Goal: Task Accomplishment & Management: Manage account settings

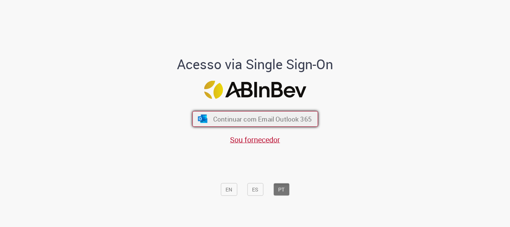
click at [255, 121] on span "Continuar com Email Outlook 365" at bounding box center [262, 119] width 99 height 9
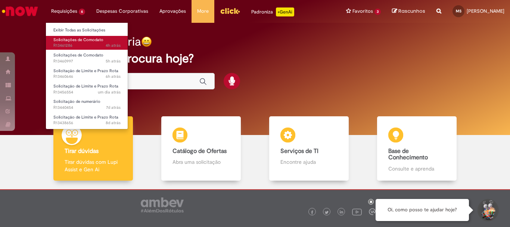
click at [69, 43] on span "4h atrás 4 horas atrás R13461286" at bounding box center [86, 46] width 67 height 6
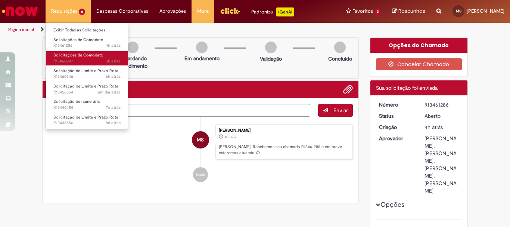
click at [64, 55] on span "Solicitações de Comodato" at bounding box center [78, 55] width 50 height 6
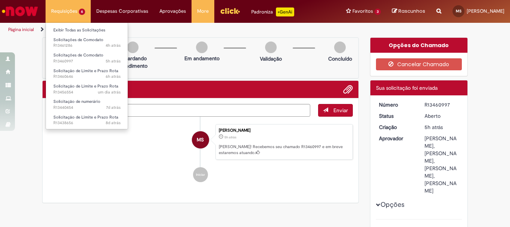
click at [70, 9] on li "Requisições 6 Exibir Todas as Solicitações Solicitações de Comodato 4h atrás 4 …" at bounding box center [68, 11] width 45 height 22
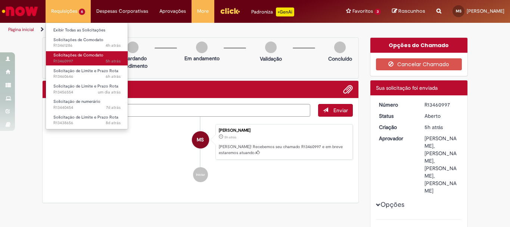
click at [66, 56] on span "Solicitações de Comodato" at bounding box center [78, 55] width 50 height 6
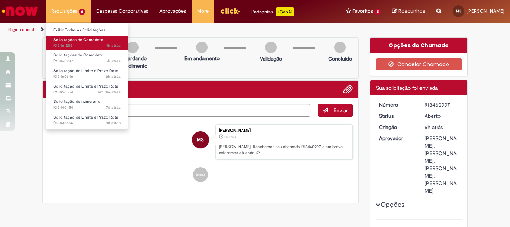
click at [72, 40] on span "Solicitações de Comodato" at bounding box center [78, 40] width 50 height 6
click at [64, 43] on span "4h atrás 4 horas atrás R13461286" at bounding box center [86, 46] width 67 height 6
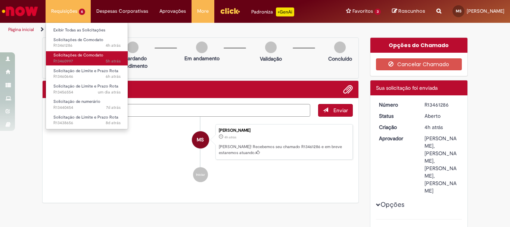
click at [73, 54] on span "Solicitações de Comodato" at bounding box center [78, 55] width 50 height 6
click at [70, 58] on span "5h atrás 5 horas atrás R13460997" at bounding box center [86, 61] width 67 height 6
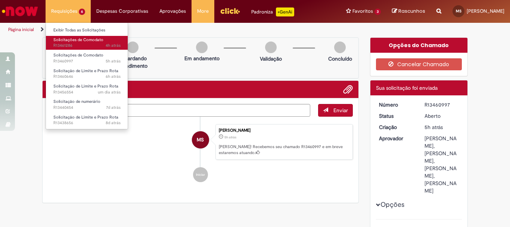
click at [73, 40] on span "Solicitações de Comodato" at bounding box center [78, 40] width 50 height 6
click at [82, 37] on span "Solicitações de Comodato" at bounding box center [78, 40] width 50 height 6
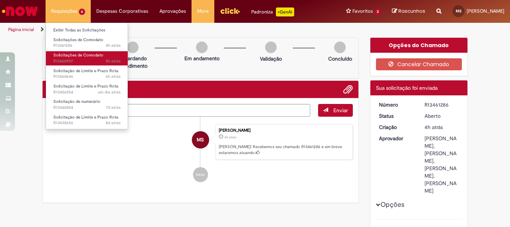
click at [66, 60] on span "5h atrás 5 horas atrás R13460997" at bounding box center [86, 61] width 67 height 6
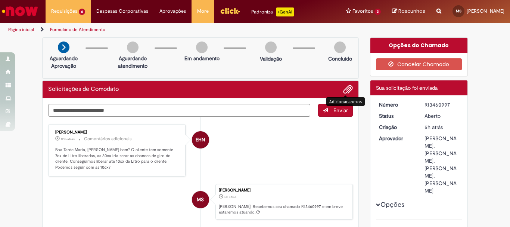
click at [343, 90] on span "Adicionar anexos" at bounding box center [347, 89] width 9 height 9
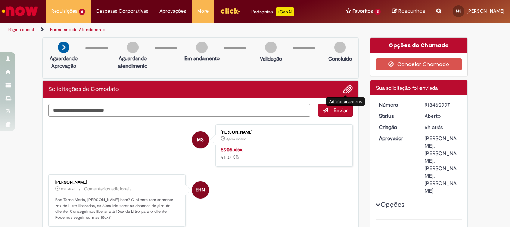
click at [75, 109] on textarea "Digite sua mensagem aqui..." at bounding box center [179, 110] width 262 height 13
type textarea "*"
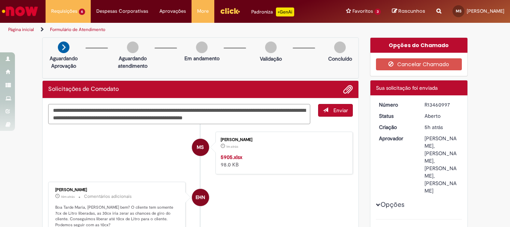
type textarea "**********"
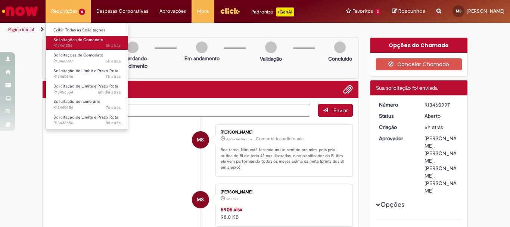
click at [77, 39] on span "Solicitações de Comodato" at bounding box center [78, 40] width 50 height 6
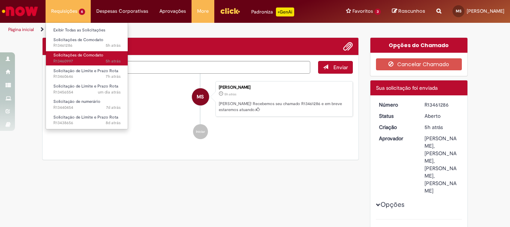
click at [78, 56] on span "Solicitações de Comodato" at bounding box center [78, 55] width 50 height 6
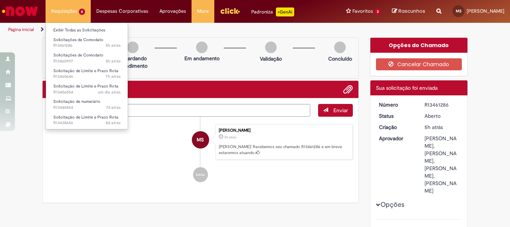
click at [70, 9] on li "Requisições 6 Exibir Todas as Solicitações Solicitações de Comodato 5h atrás 5 …" at bounding box center [68, 11] width 45 height 22
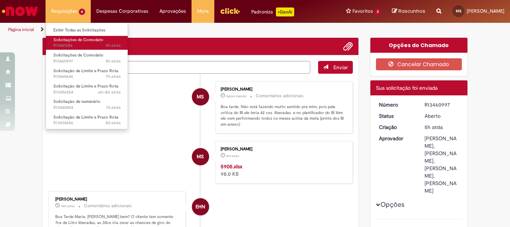
click at [69, 40] on span "Solicitações de Comodato" at bounding box center [78, 40] width 50 height 6
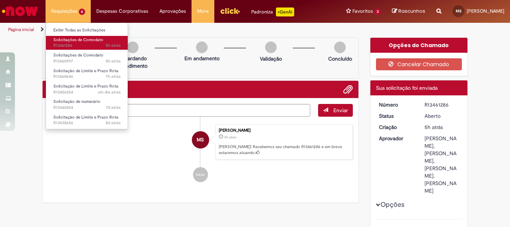
click at [70, 39] on span "Solicitações de Comodato" at bounding box center [78, 40] width 50 height 6
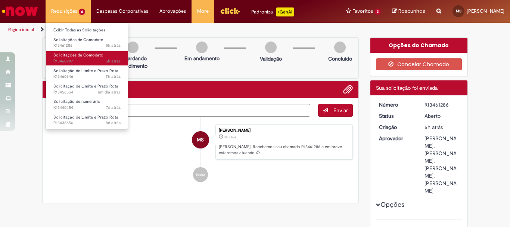
click at [69, 58] on span "5h atrás 5 horas atrás R13460997" at bounding box center [86, 61] width 67 height 6
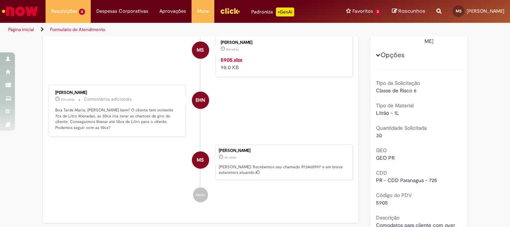
scroll to position [75, 0]
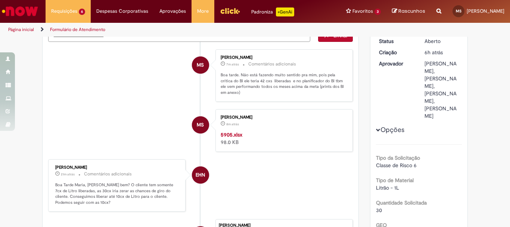
click at [232, 135] on strong "5905.xlsx" at bounding box center [232, 134] width 22 height 7
click at [229, 133] on strong "5905.xlsx" at bounding box center [232, 134] width 22 height 7
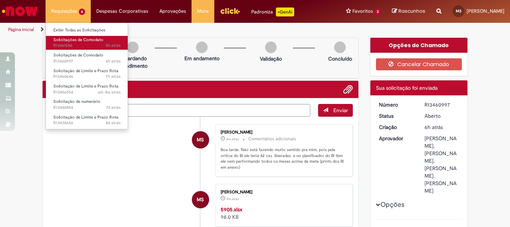
click at [74, 39] on span "Solicitações de Comodato" at bounding box center [78, 40] width 50 height 6
click at [72, 41] on span "Solicitações de Comodato" at bounding box center [78, 40] width 50 height 6
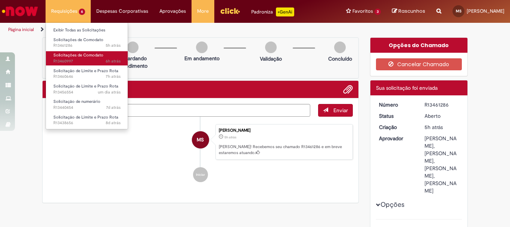
click at [67, 53] on span "Solicitações de Comodato" at bounding box center [78, 55] width 50 height 6
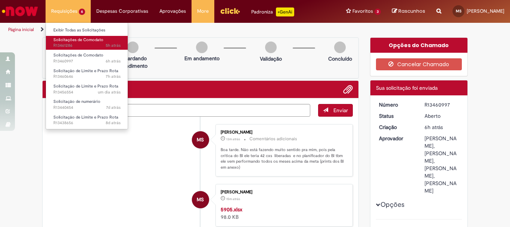
click at [72, 42] on span "Solicitações de Comodato" at bounding box center [78, 40] width 50 height 6
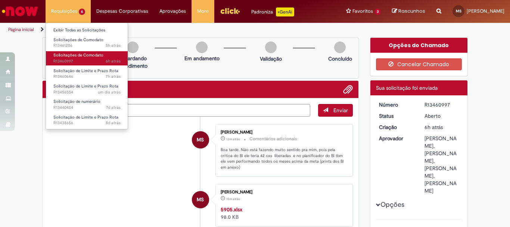
click at [67, 57] on span "Solicitações de Comodato" at bounding box center [78, 55] width 50 height 6
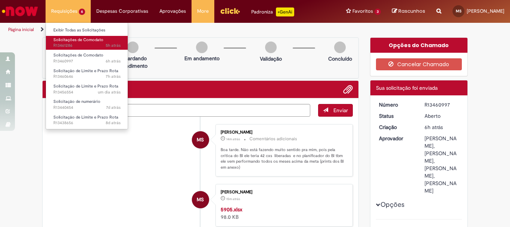
click at [75, 40] on span "Solicitações de Comodato" at bounding box center [78, 40] width 50 height 6
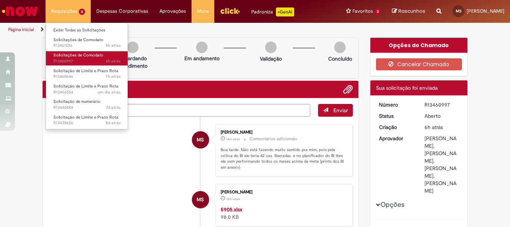
click at [69, 57] on span "Solicitações de Comodato" at bounding box center [78, 55] width 50 height 6
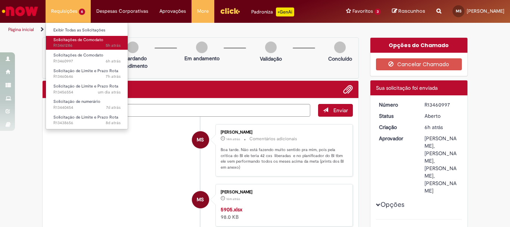
click at [75, 42] on span "Solicitações de Comodato" at bounding box center [78, 40] width 50 height 6
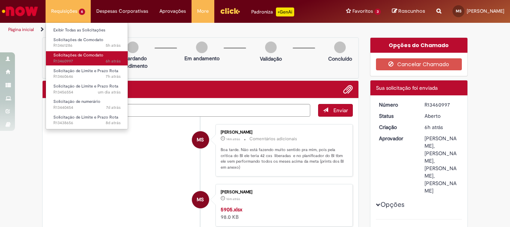
click at [64, 57] on span "Solicitações de Comodato" at bounding box center [78, 55] width 50 height 6
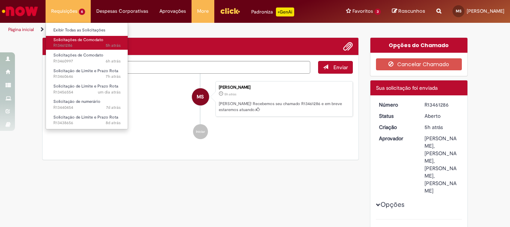
click at [62, 40] on span "Solicitações de Comodato" at bounding box center [78, 40] width 50 height 6
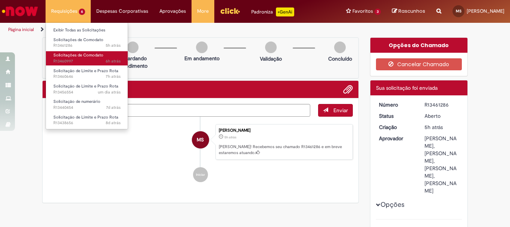
click at [71, 56] on span "Solicitações de Comodato" at bounding box center [78, 55] width 50 height 6
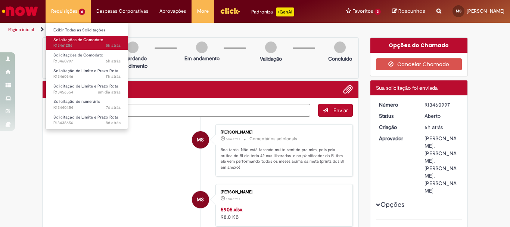
click at [62, 39] on span "Solicitações de Comodato" at bounding box center [78, 40] width 50 height 6
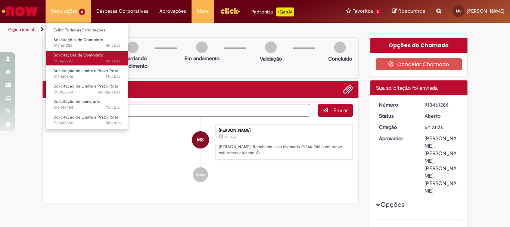
click at [71, 60] on span "6h atrás 6 horas atrás R13460997" at bounding box center [86, 61] width 67 height 6
click at [67, 57] on span "Solicitações de Comodato" at bounding box center [78, 55] width 50 height 6
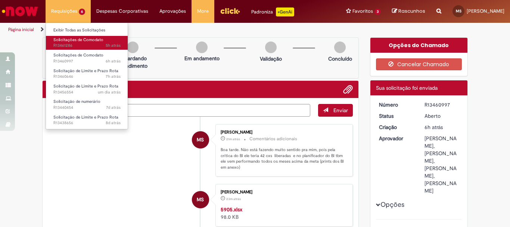
click at [72, 42] on span "Solicitações de Comodato" at bounding box center [78, 40] width 50 height 6
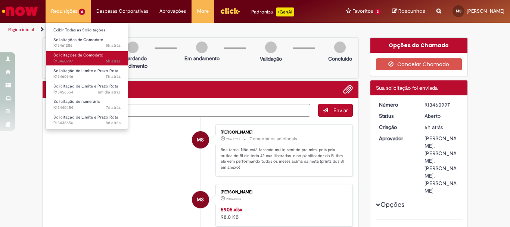
click at [70, 57] on span "Solicitações de Comodato" at bounding box center [78, 55] width 50 height 6
click at [68, 54] on span "Solicitações de Comodato" at bounding box center [78, 55] width 50 height 6
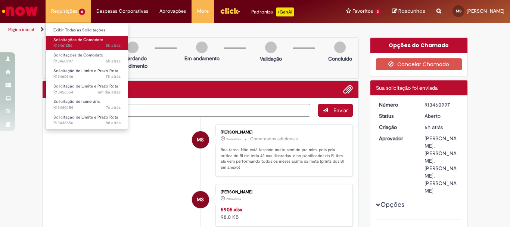
click at [71, 41] on span "Solicitações de Comodato" at bounding box center [78, 40] width 50 height 6
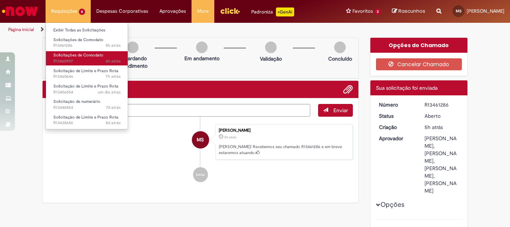
click at [73, 56] on span "Solicitações de Comodato" at bounding box center [78, 55] width 50 height 6
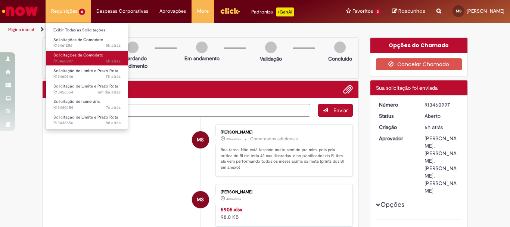
click at [75, 59] on span "6h atrás 6 horas atrás R13460997" at bounding box center [86, 61] width 67 height 6
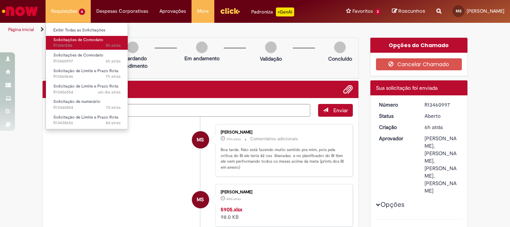
click at [69, 40] on span "Solicitações de Comodato" at bounding box center [78, 40] width 50 height 6
click at [79, 43] on link "Solicitações de Comodato 5h atrás 5 horas atrás R13461286" at bounding box center [87, 43] width 82 height 14
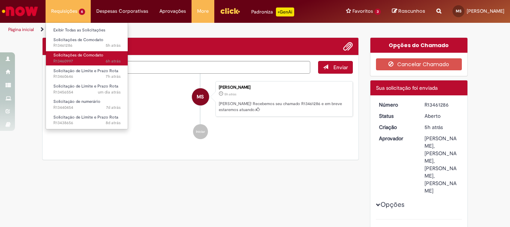
click at [77, 55] on span "Solicitações de Comodato" at bounding box center [78, 55] width 50 height 6
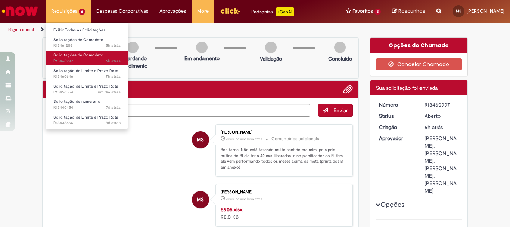
click at [74, 56] on span "Solicitações de Comodato" at bounding box center [78, 55] width 50 height 6
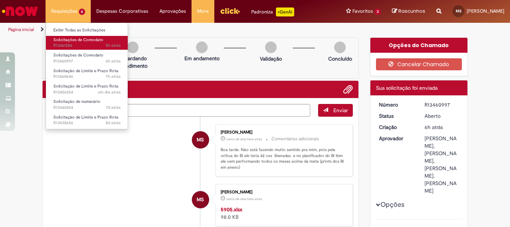
click at [73, 38] on span "Solicitações de Comodato" at bounding box center [78, 40] width 50 height 6
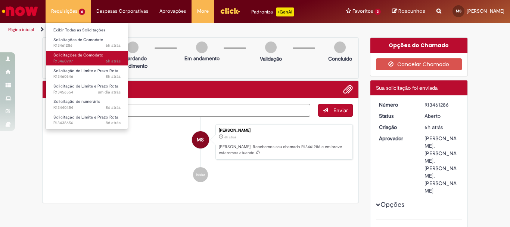
click at [75, 54] on span "Solicitações de Comodato" at bounding box center [78, 55] width 50 height 6
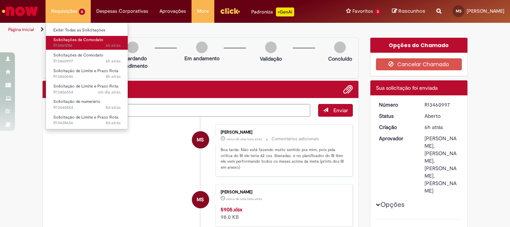
click at [70, 38] on span "Solicitações de Comodato" at bounding box center [78, 40] width 50 height 6
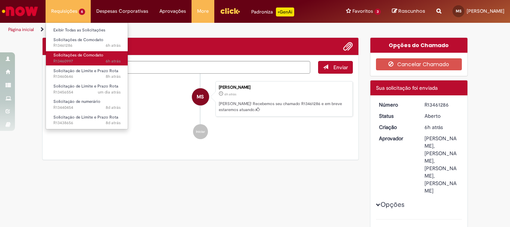
click at [70, 54] on span "Solicitações de Comodato" at bounding box center [78, 55] width 50 height 6
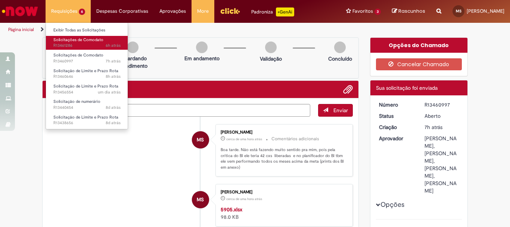
click at [68, 39] on span "Solicitações de Comodato" at bounding box center [78, 40] width 50 height 6
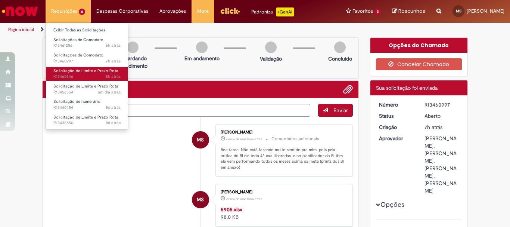
click at [74, 72] on span "Solicitação de Limite e Prazo Rota" at bounding box center [85, 71] width 65 height 6
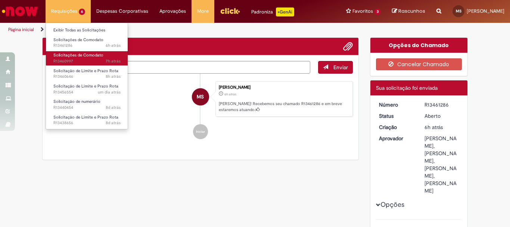
click at [71, 54] on span "Solicitações de Comodato" at bounding box center [78, 55] width 50 height 6
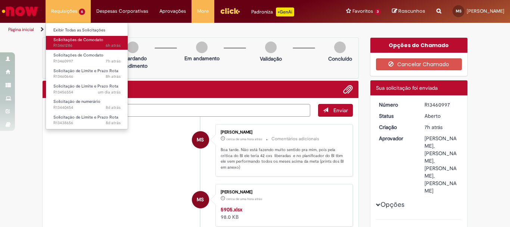
click at [64, 42] on span "Solicitações de Comodato" at bounding box center [78, 40] width 50 height 6
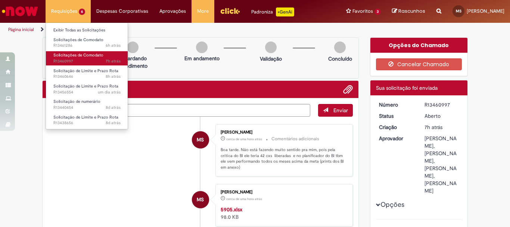
click at [73, 58] on span "7h atrás 7 horas atrás R13460997" at bounding box center [86, 61] width 67 height 6
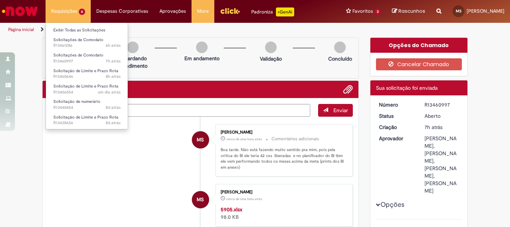
click at [68, 11] on li "Requisições 6 Exibir Todas as Solicitações Solicitações de Comodato 6h atrás 6 …" at bounding box center [68, 11] width 45 height 22
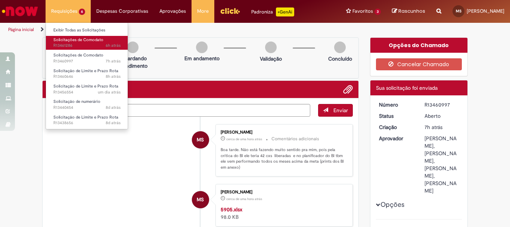
click at [71, 37] on span "Solicitações de Comodato" at bounding box center [78, 40] width 50 height 6
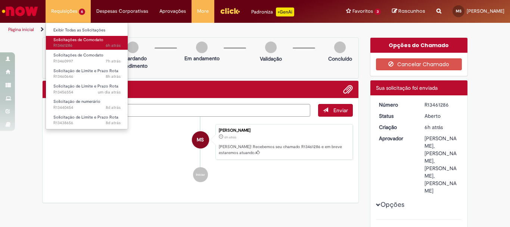
click at [66, 41] on span "Solicitações de Comodato" at bounding box center [78, 40] width 50 height 6
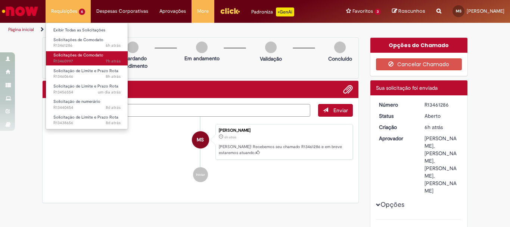
click at [75, 60] on span "7h atrás 7 horas atrás R13460997" at bounding box center [86, 61] width 67 height 6
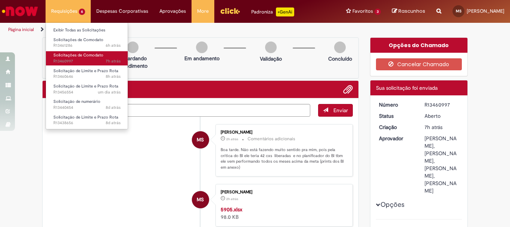
click at [64, 56] on span "Solicitações de Comodato" at bounding box center [78, 55] width 50 height 6
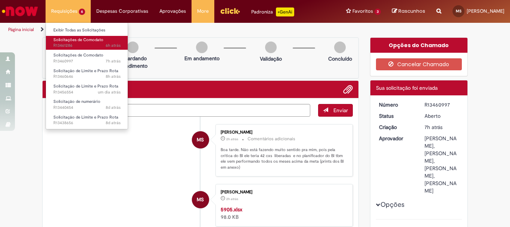
click at [63, 41] on span "Solicitações de Comodato" at bounding box center [78, 40] width 50 height 6
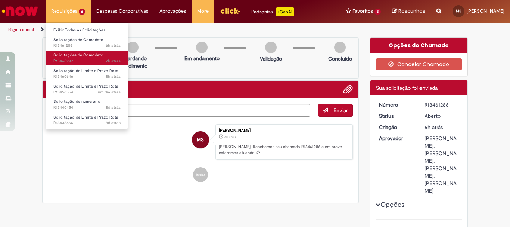
click at [69, 64] on span "7h atrás 7 horas atrás R13460997" at bounding box center [86, 61] width 67 height 6
click at [71, 54] on span "Solicitações de Comodato" at bounding box center [78, 55] width 50 height 6
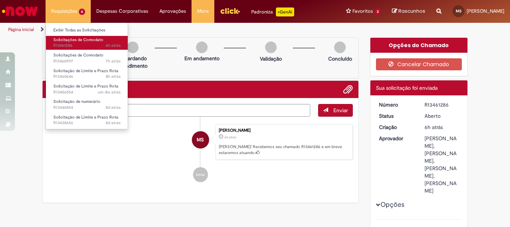
click at [64, 42] on span "Solicitações de Comodato" at bounding box center [78, 40] width 50 height 6
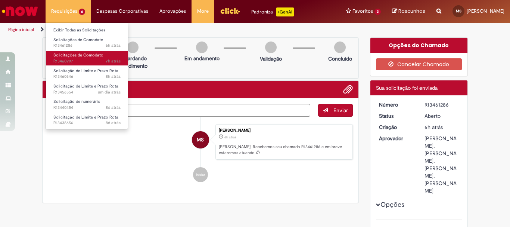
click at [75, 62] on span "7h atrás 7 horas atrás R13460997" at bounding box center [86, 61] width 67 height 6
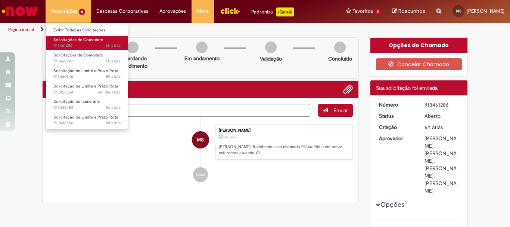
click at [63, 43] on span "6h atrás 6 horas atrás R13461286" at bounding box center [86, 46] width 67 height 6
click at [67, 42] on span "Solicitações de Comodato" at bounding box center [78, 40] width 50 height 6
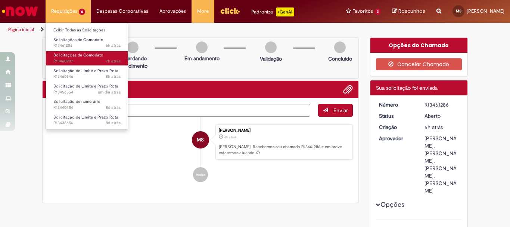
click at [68, 58] on span "7h atrás 7 horas atrás R13460997" at bounding box center [86, 61] width 67 height 6
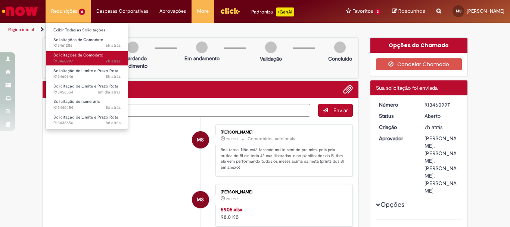
click at [69, 60] on span "7h atrás 7 horas atrás R13460997" at bounding box center [86, 61] width 67 height 6
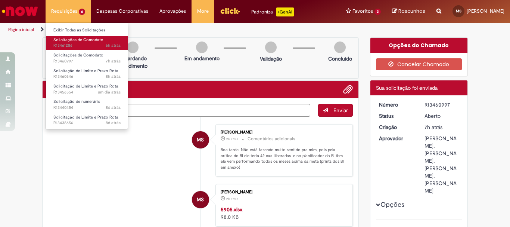
click at [74, 37] on span "Solicitações de Comodato" at bounding box center [78, 40] width 50 height 6
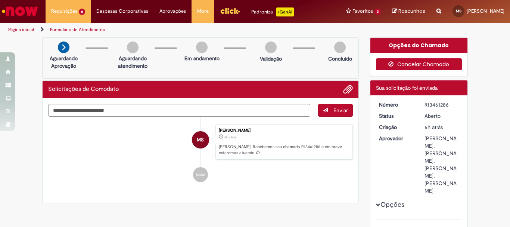
click at [418, 64] on button "Cancelar Chamado" at bounding box center [419, 64] width 86 height 12
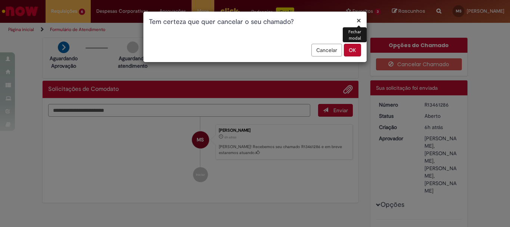
click at [350, 49] on button "OK" at bounding box center [352, 50] width 17 height 13
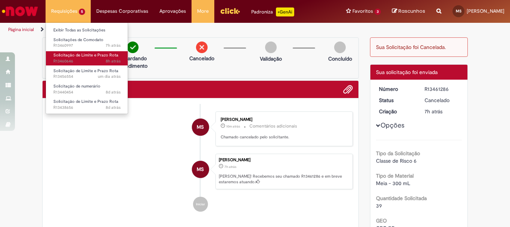
click at [67, 53] on span "Solicitação de Limite e Prazo Rota" at bounding box center [85, 55] width 65 height 6
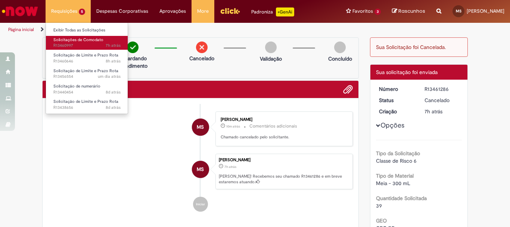
click at [68, 40] on span "Solicitações de Comodato" at bounding box center [78, 40] width 50 height 6
